Goal: Find specific page/section: Find specific page/section

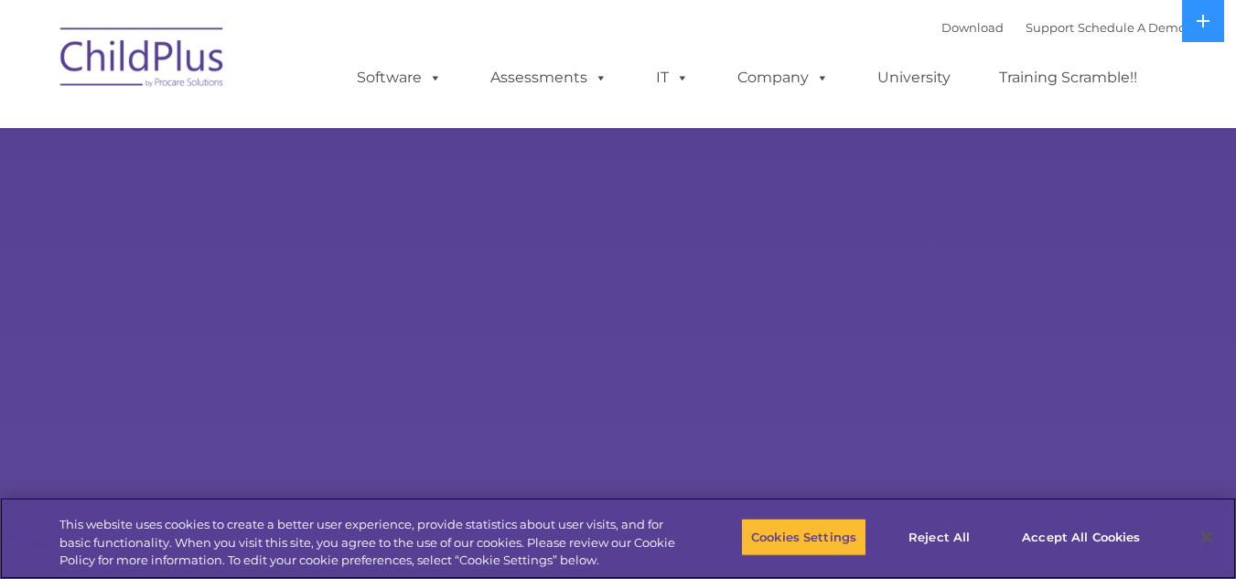
select select "MEDIUM"
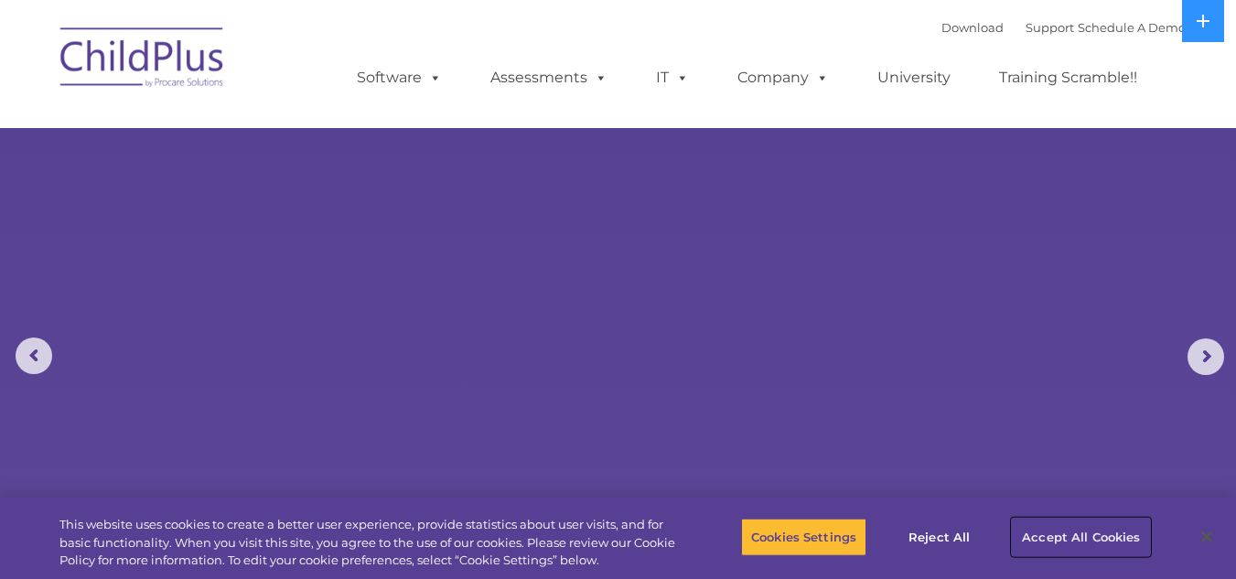
click at [1072, 531] on button "Accept All Cookies" at bounding box center [1081, 537] width 138 height 38
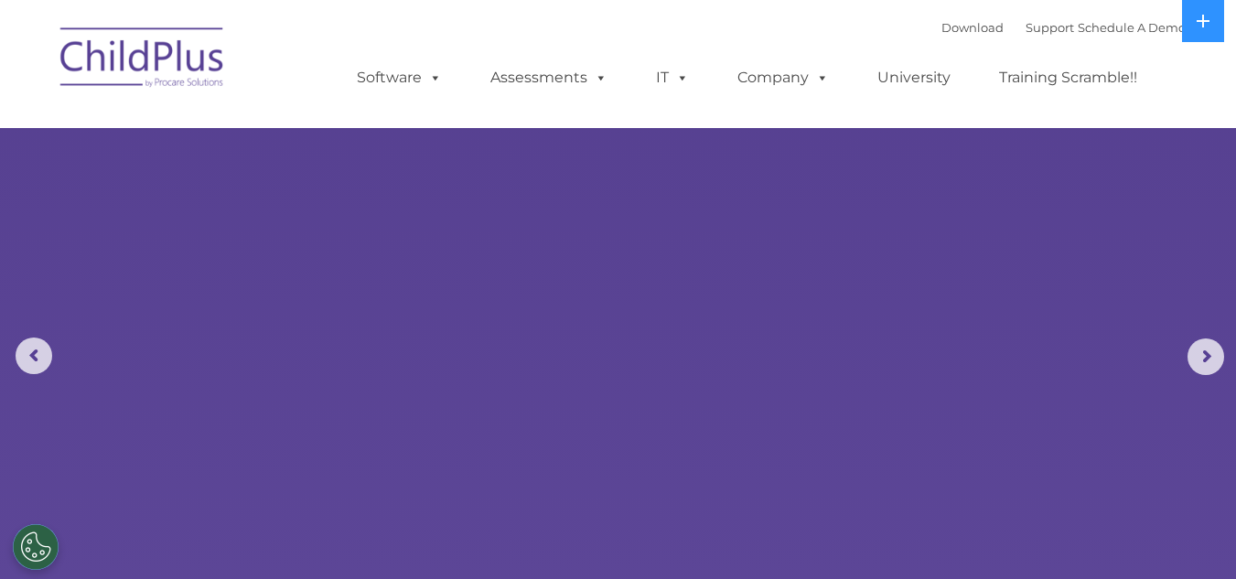
click at [185, 60] on img at bounding box center [142, 61] width 183 height 92
select select "MEDIUM"
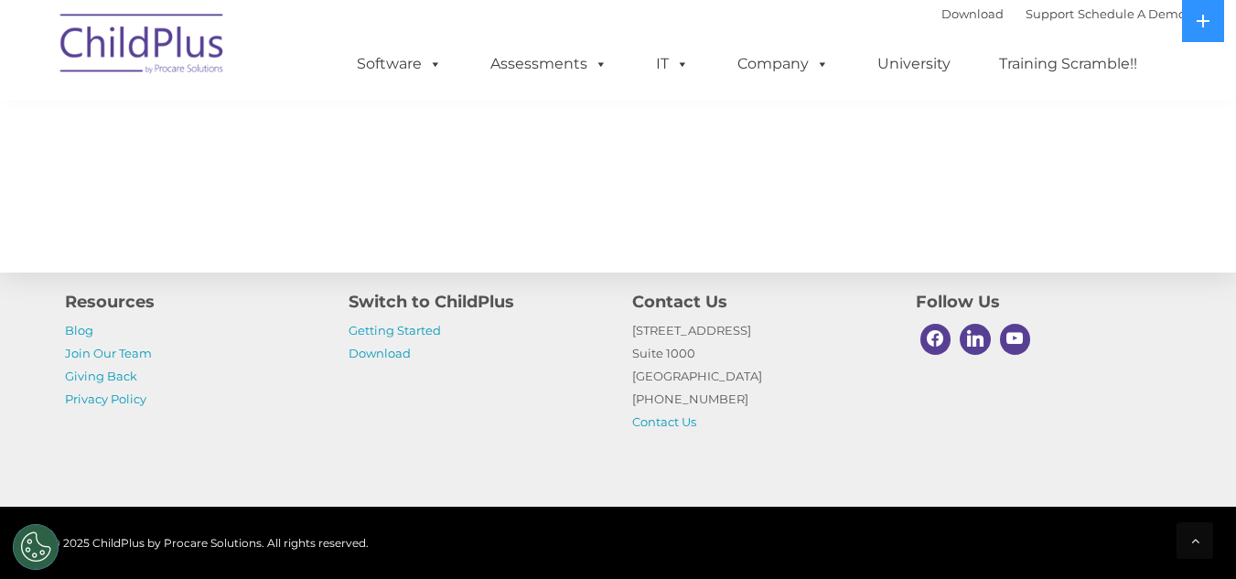
scroll to position [2149, 0]
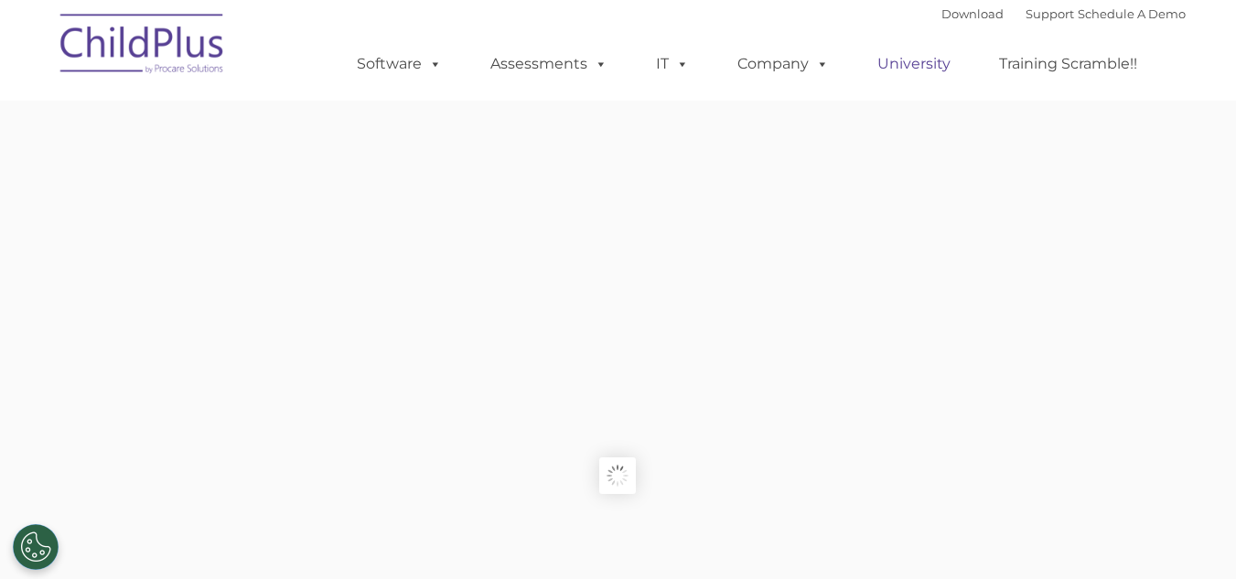
type input ""
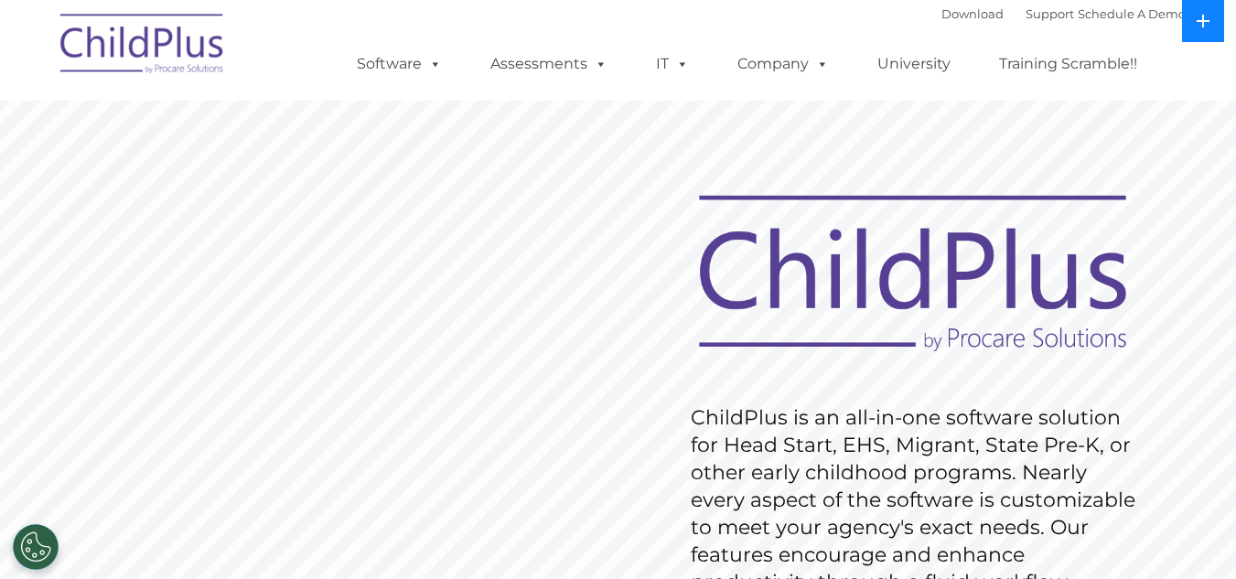
click at [1201, 24] on icon at bounding box center [1203, 21] width 15 height 15
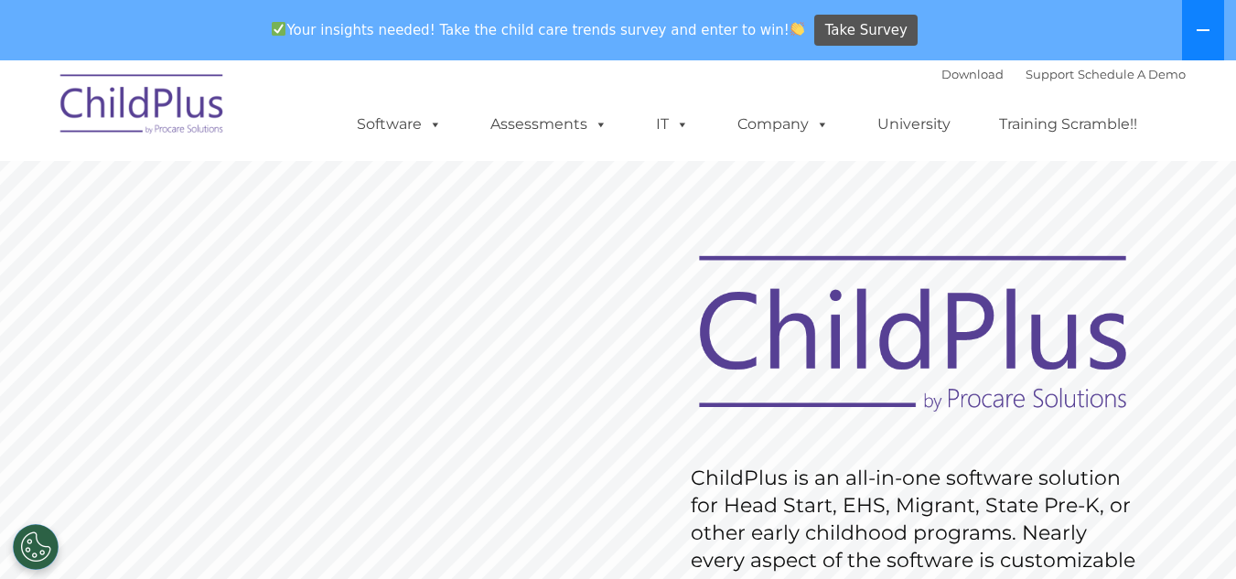
click at [1201, 24] on icon at bounding box center [1203, 30] width 15 height 15
